Goal: Obtain resource: Download file/media

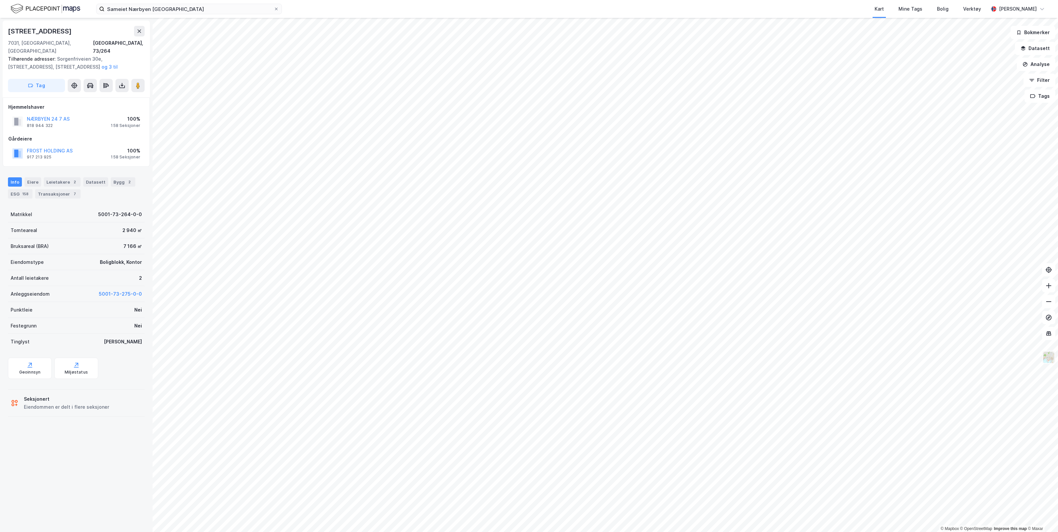
click at [1047, 359] on img at bounding box center [1048, 357] width 13 height 13
click at [991, 175] on div "Standard" at bounding box center [986, 174] width 21 height 8
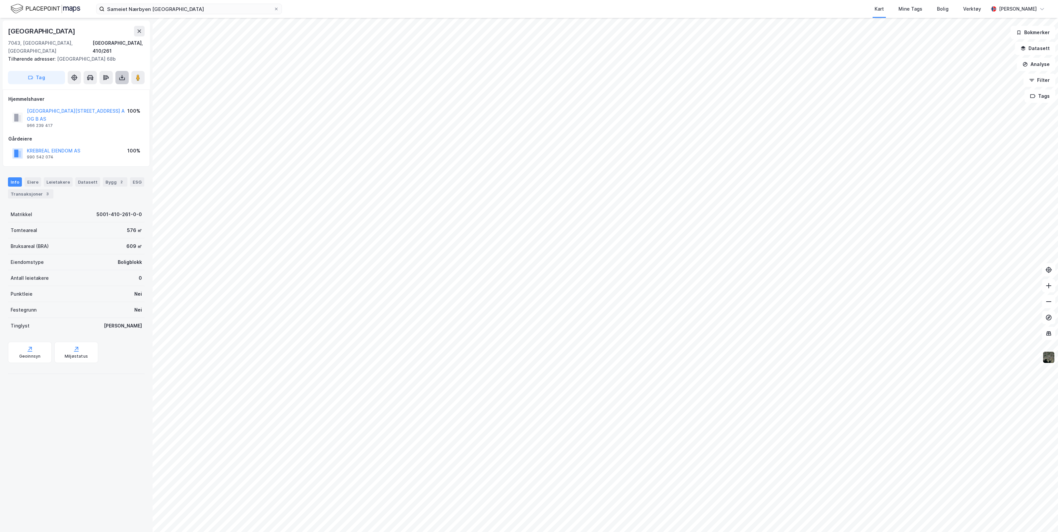
click at [123, 74] on icon at bounding box center [122, 77] width 7 height 7
click at [103, 88] on div "Last ned grunnbok" at bounding box center [89, 90] width 38 height 5
